Goal: Check status: Check status

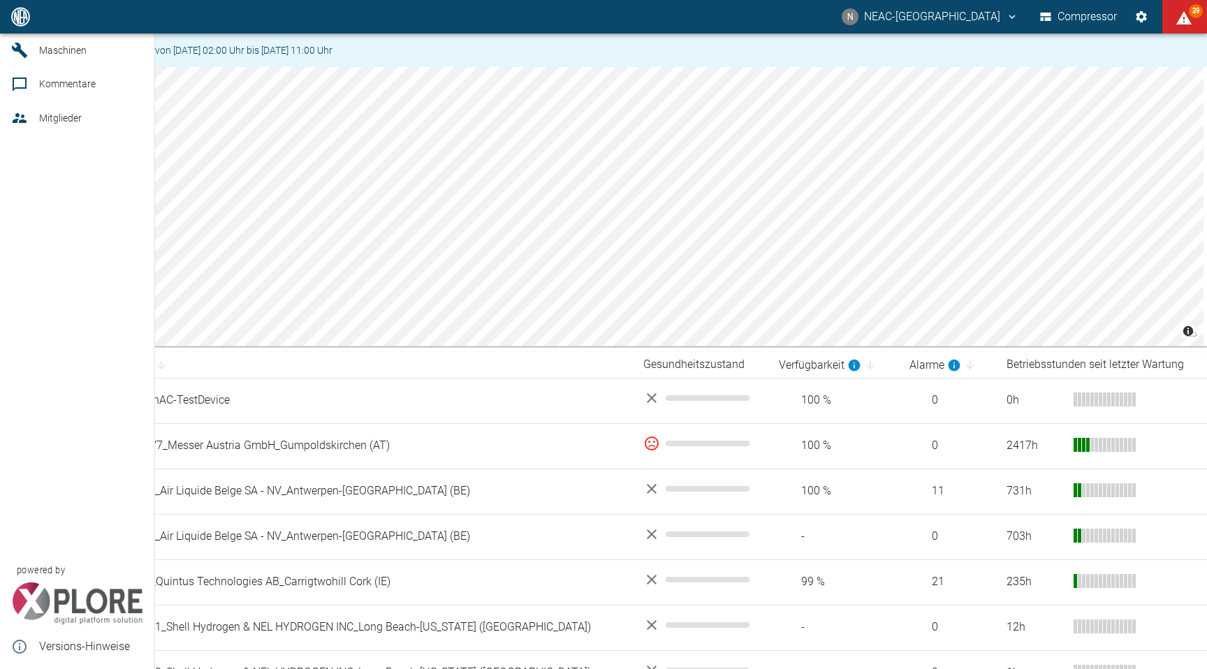
click at [31, 59] on div at bounding box center [21, 50] width 21 height 17
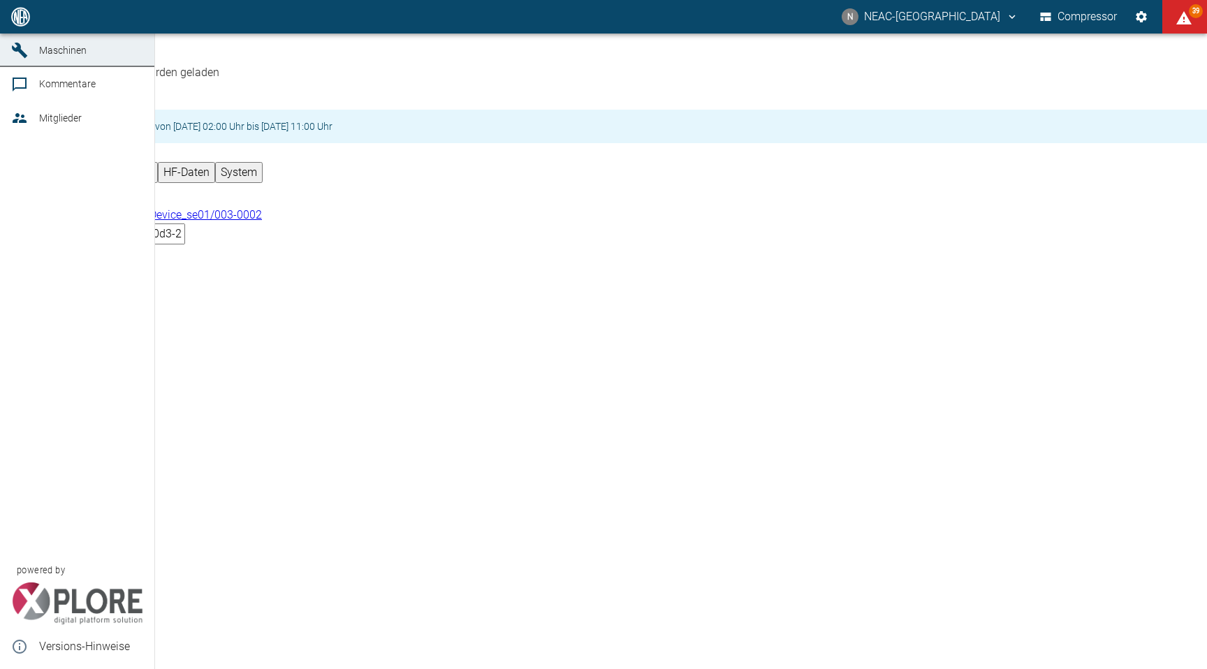
click at [17, 23] on icon at bounding box center [19, 16] width 13 height 13
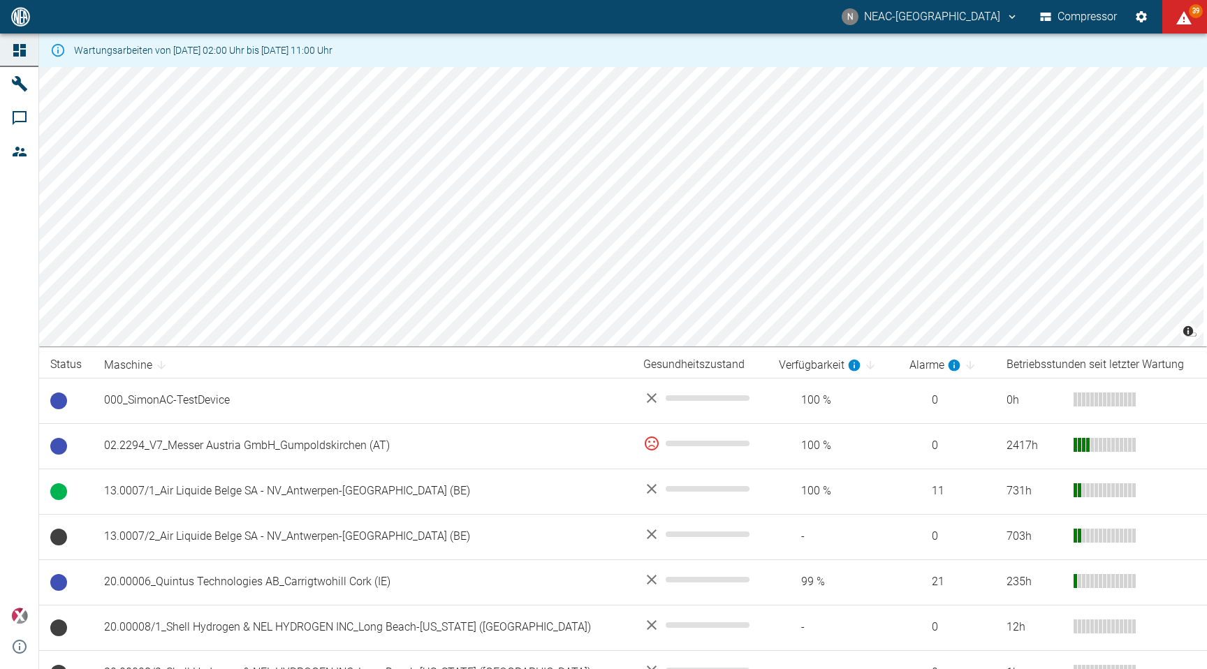
click at [957, 18] on button "N NEAC-[GEOGRAPHIC_DATA]" at bounding box center [929, 16] width 181 height 25
